Goal: Task Accomplishment & Management: Use online tool/utility

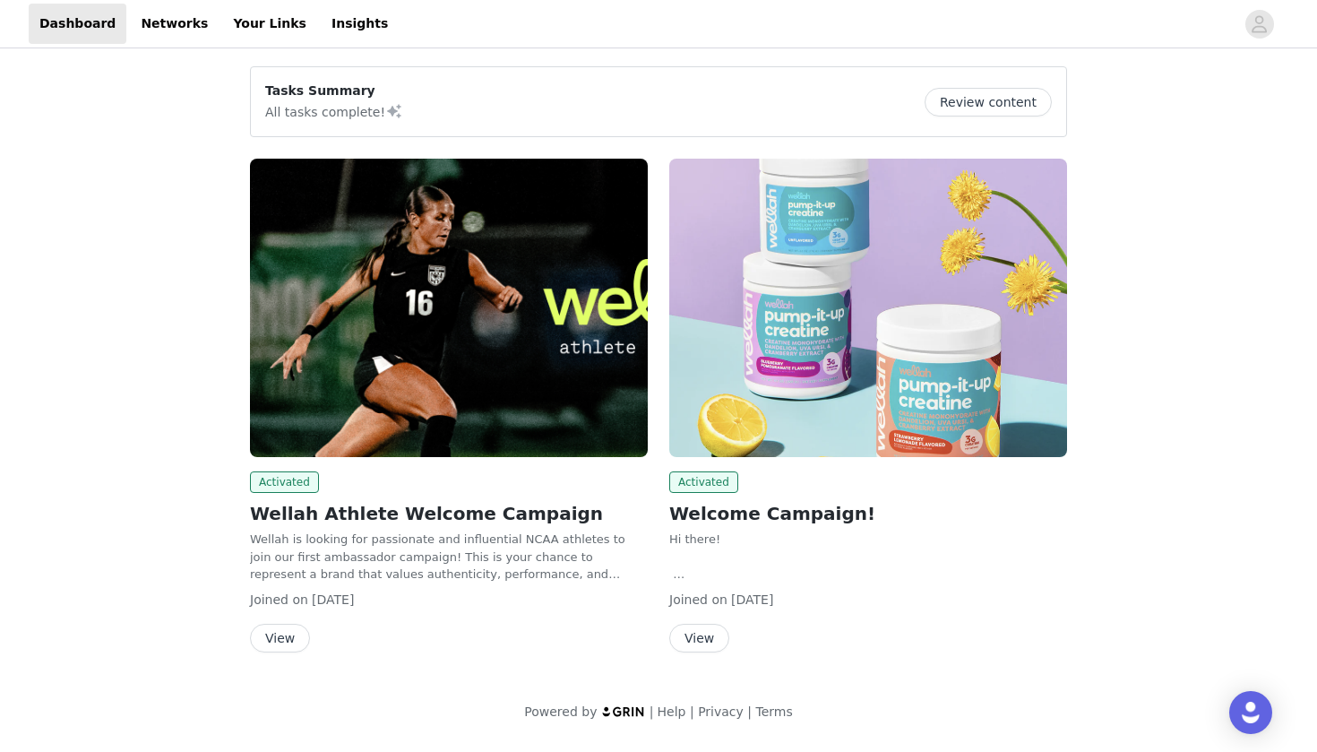
click at [502, 368] on img at bounding box center [449, 308] width 398 height 298
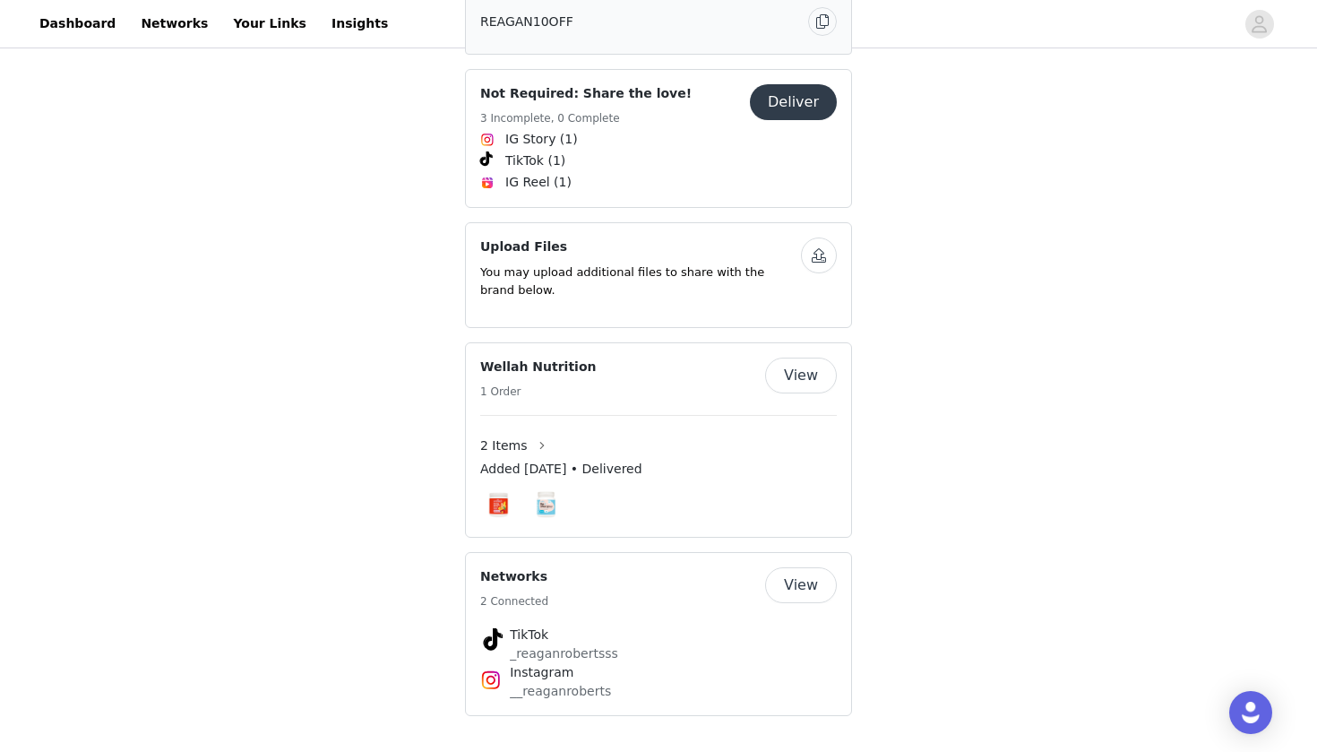
scroll to position [1241, 0]
click at [789, 120] on button "Deliver" at bounding box center [793, 102] width 87 height 36
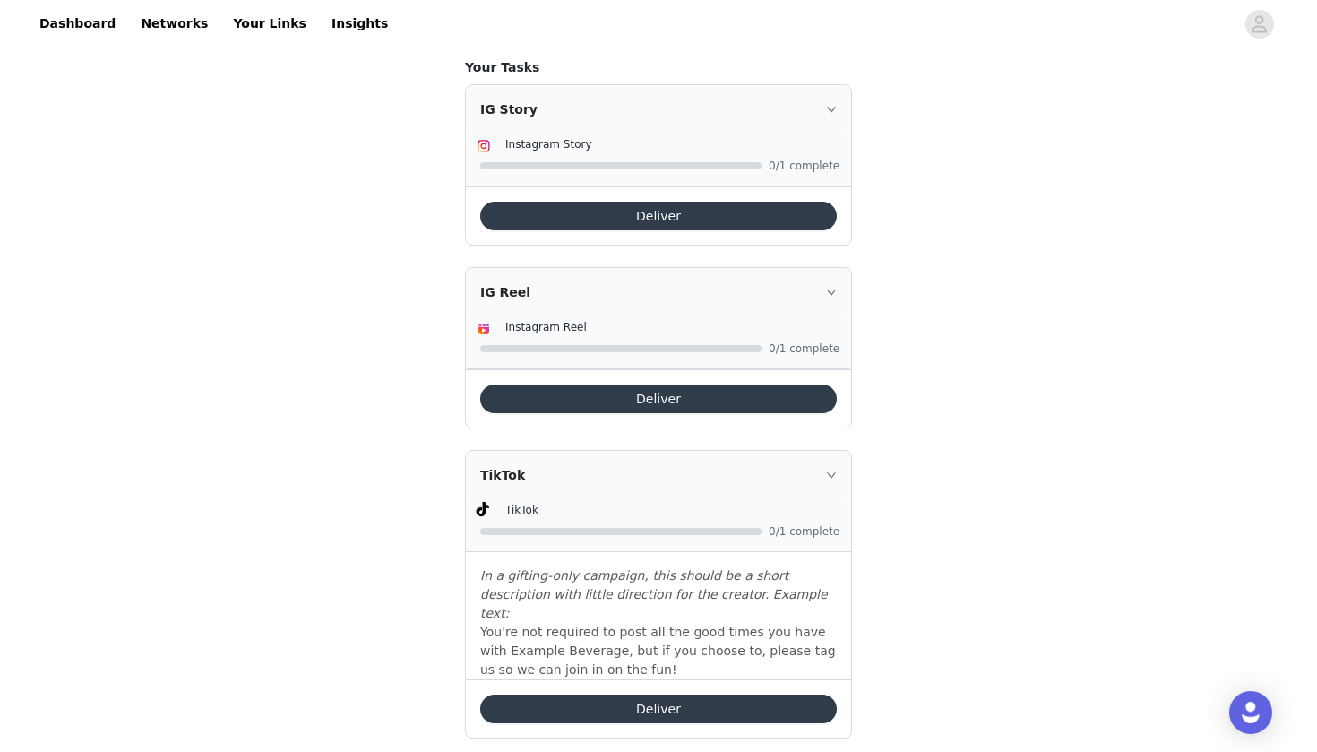
scroll to position [343, 0]
click at [677, 694] on button "Deliver" at bounding box center [658, 708] width 357 height 29
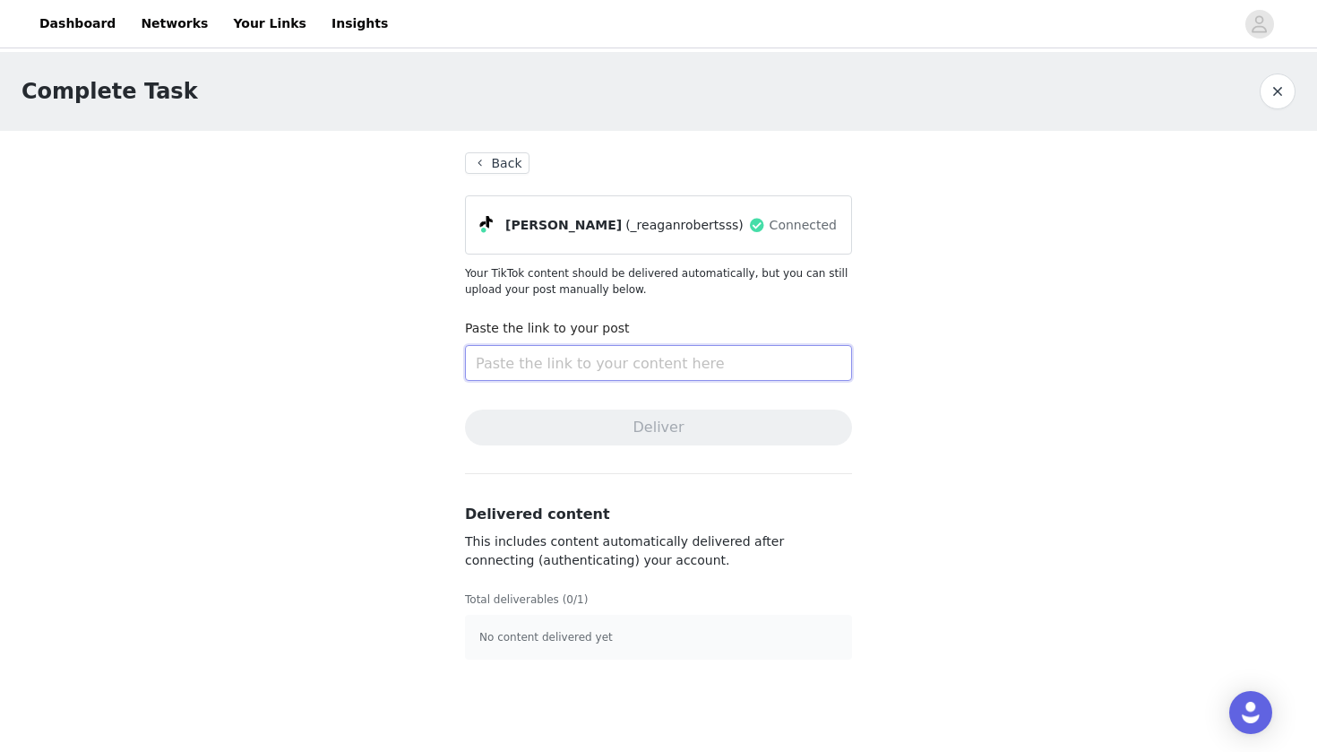
click at [740, 367] on input "text" at bounding box center [658, 363] width 387 height 36
paste input "[URL][DOMAIN_NAME]"
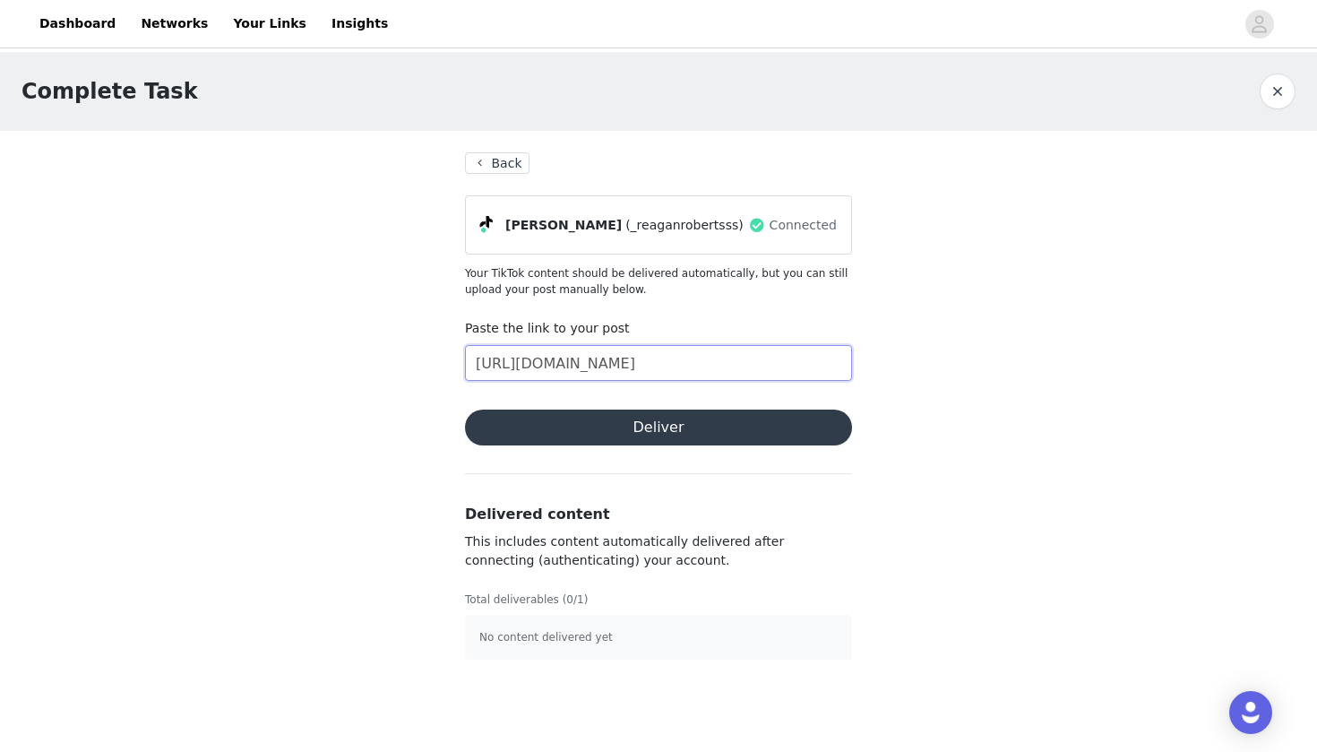
type input "[URL][DOMAIN_NAME]"
click at [655, 433] on button "Deliver" at bounding box center [658, 428] width 387 height 36
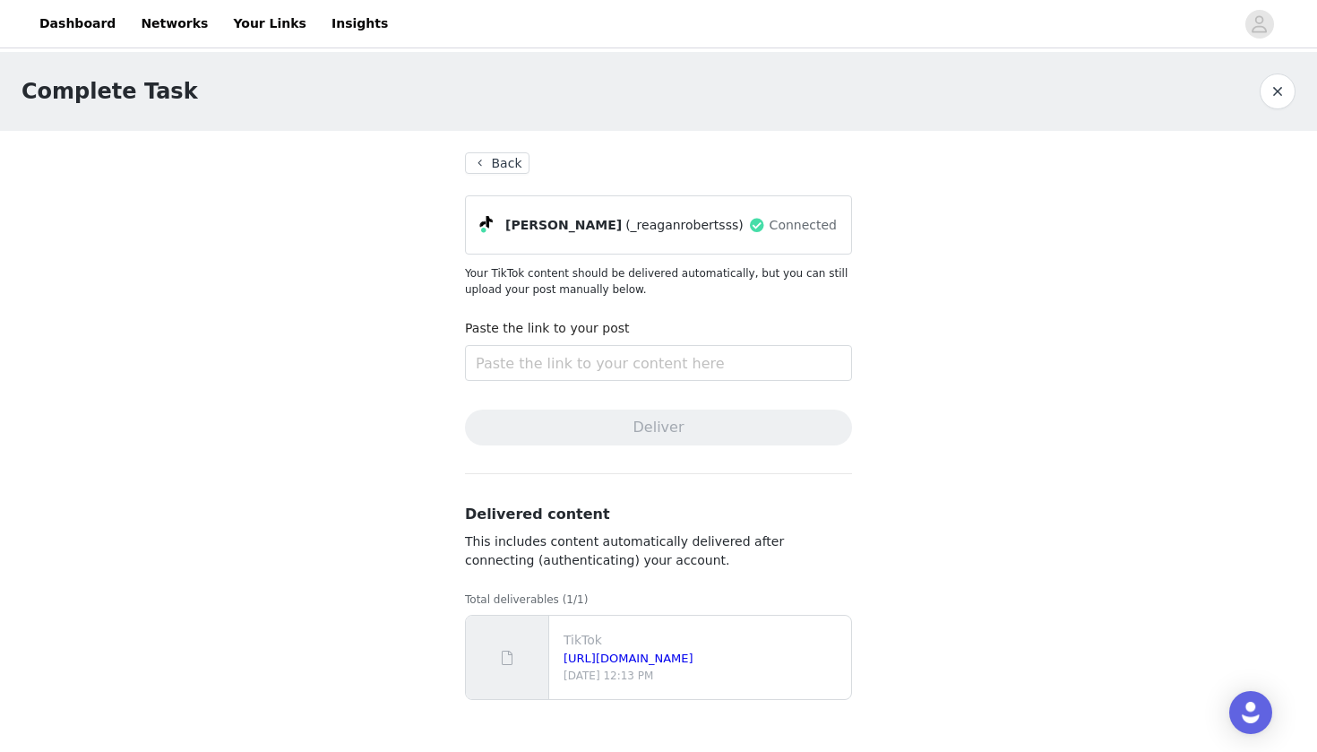
click at [487, 168] on button "Back" at bounding box center [497, 163] width 65 height 22
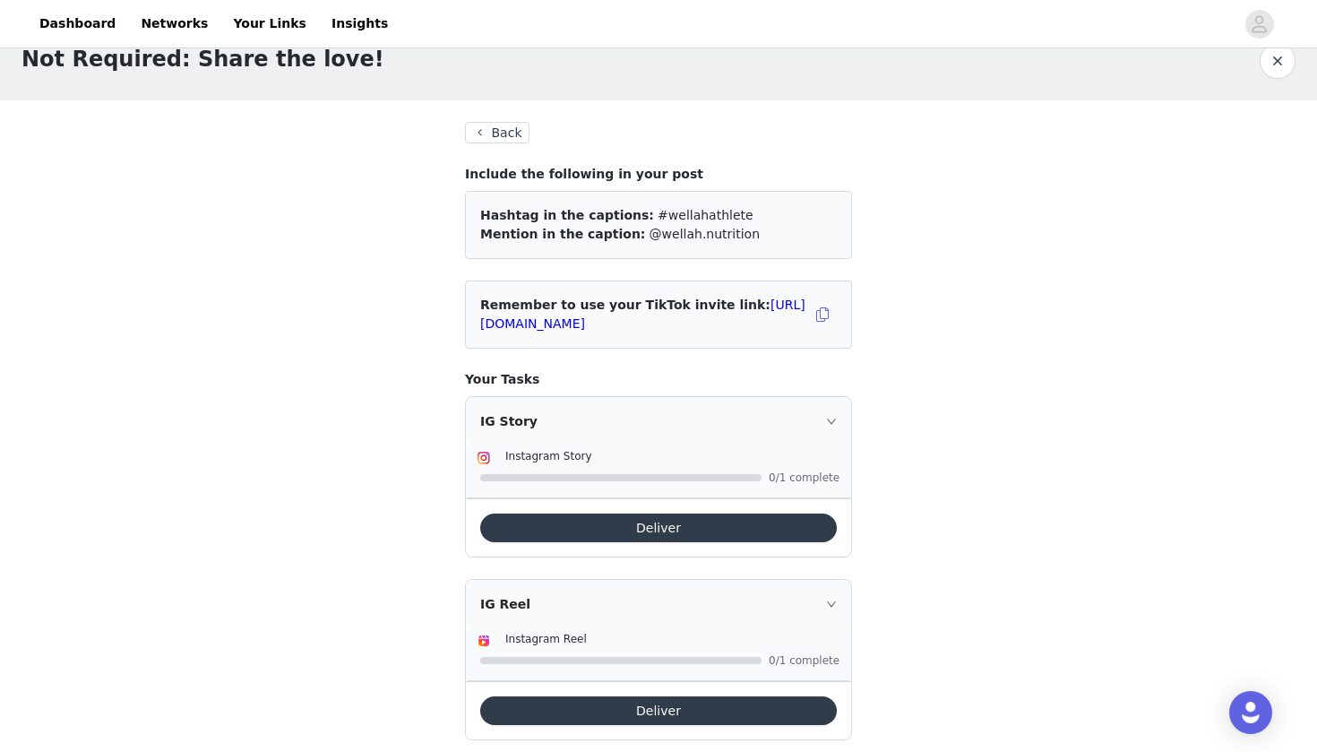
scroll to position [16, 0]
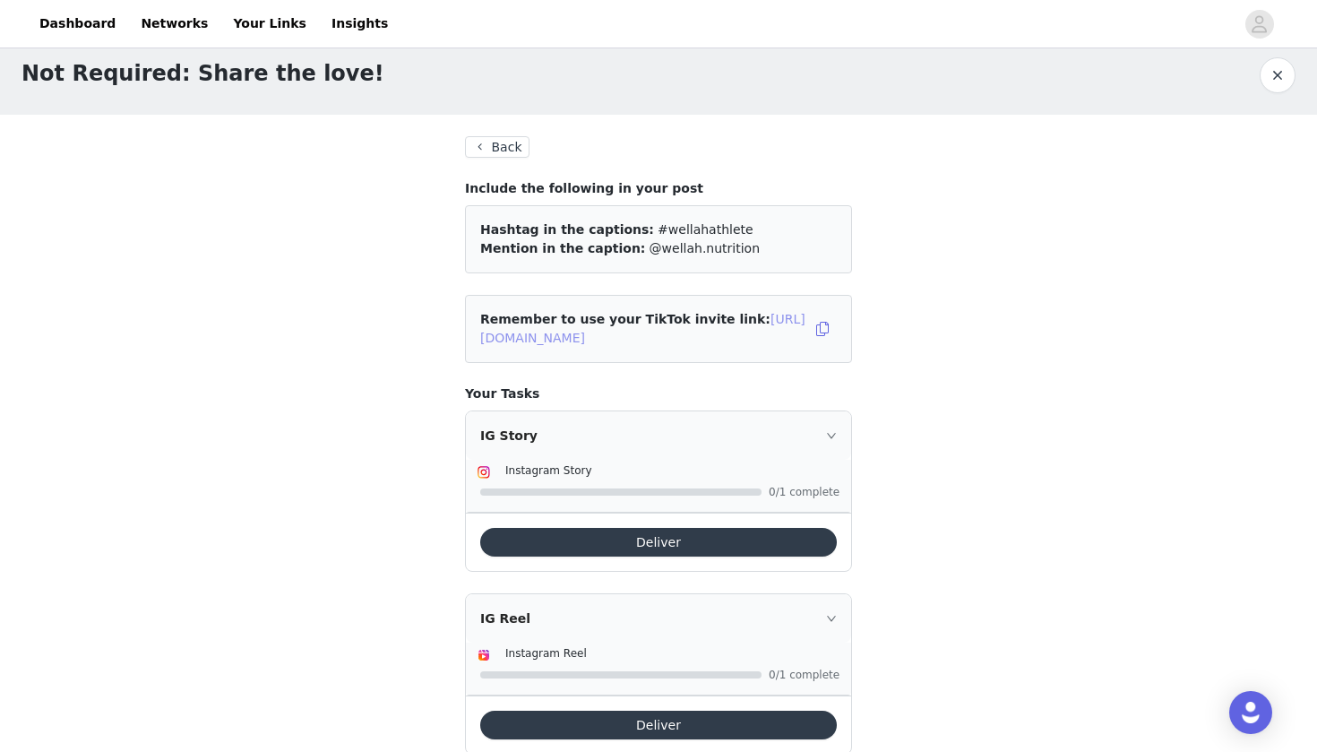
click at [763, 341] on link "[URL][DOMAIN_NAME]" at bounding box center [642, 328] width 325 height 33
click at [734, 343] on link "[URL][DOMAIN_NAME]" at bounding box center [642, 328] width 325 height 33
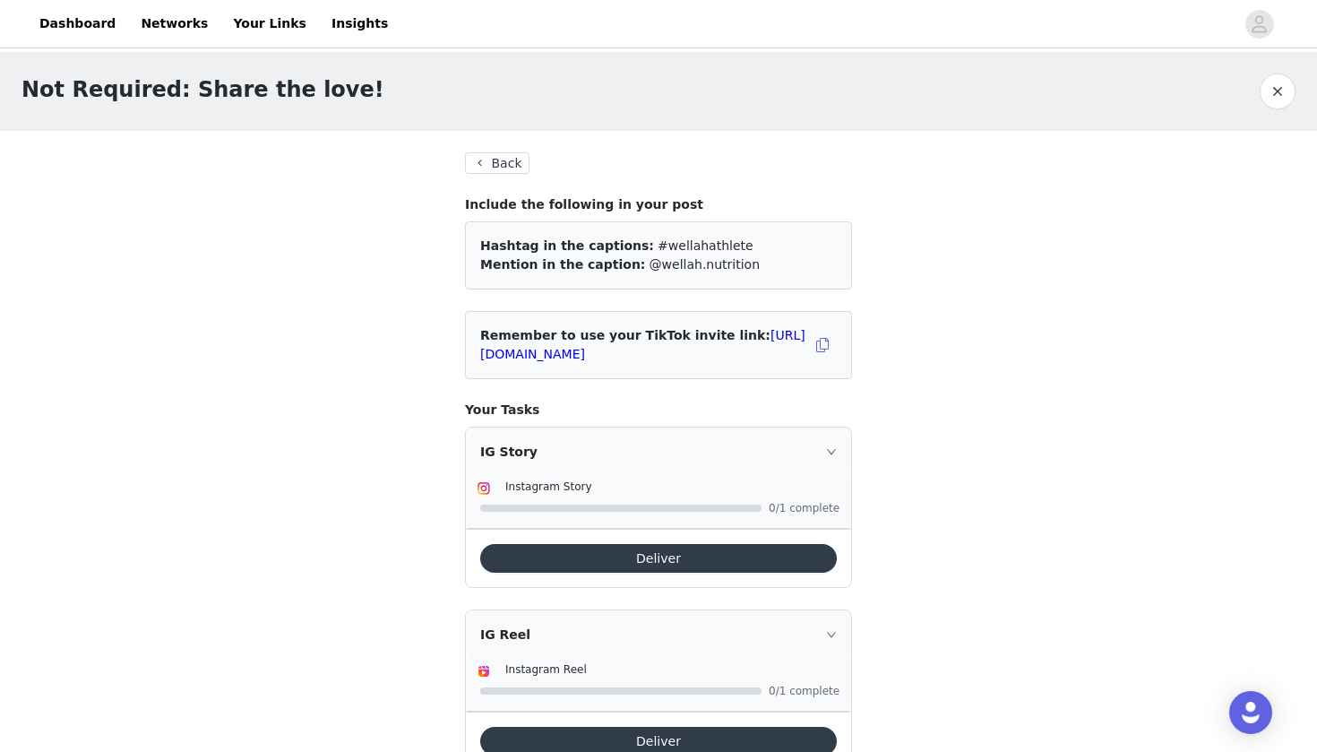
scroll to position [0, 0]
